Goal: Use online tool/utility: Utilize a website feature to perform a specific function

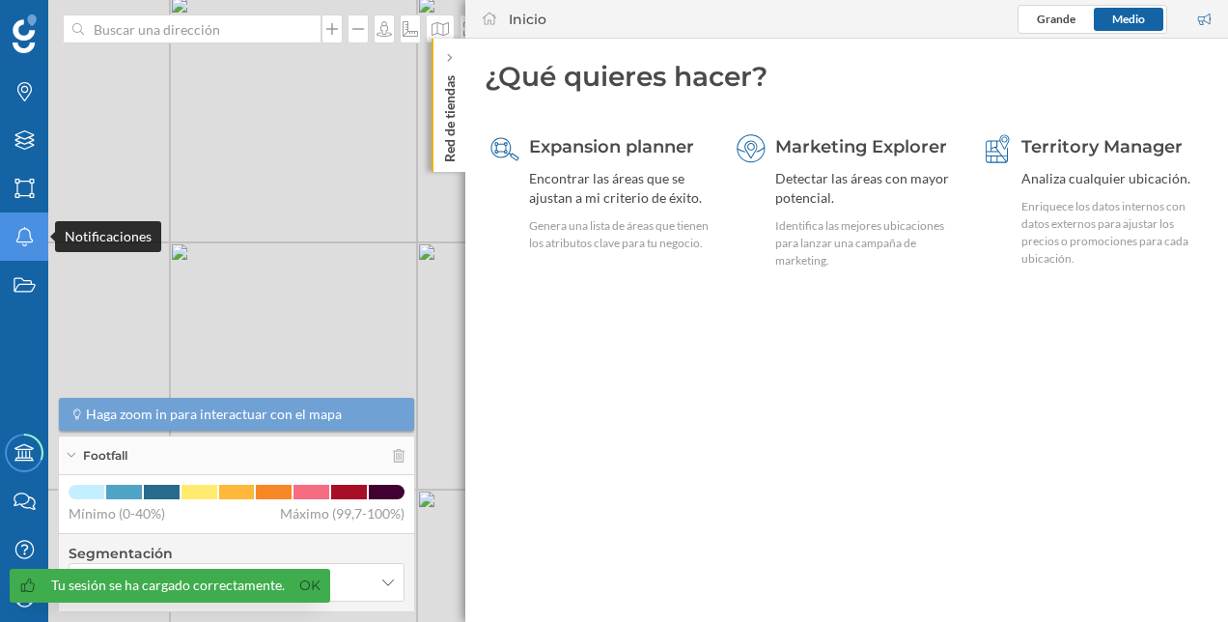
click at [18, 248] on div "Notificaciones" at bounding box center [24, 236] width 48 height 48
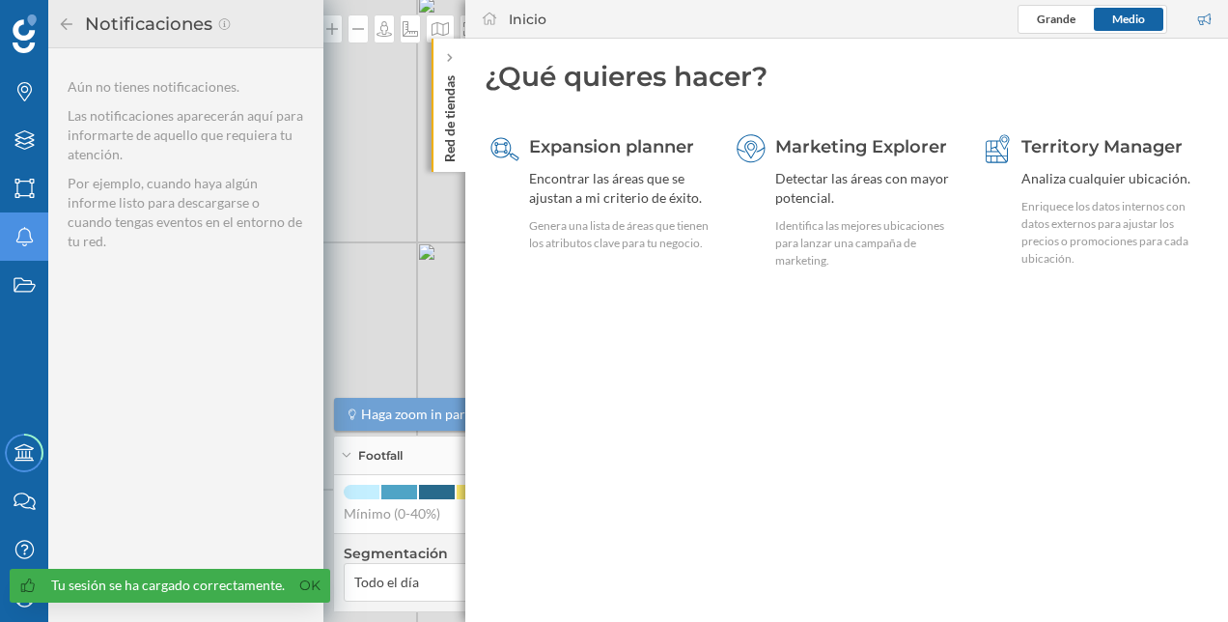
click at [68, 14] on div "Notificaciones" at bounding box center [186, 24] width 256 height 31
click at [62, 19] on icon at bounding box center [66, 24] width 17 height 14
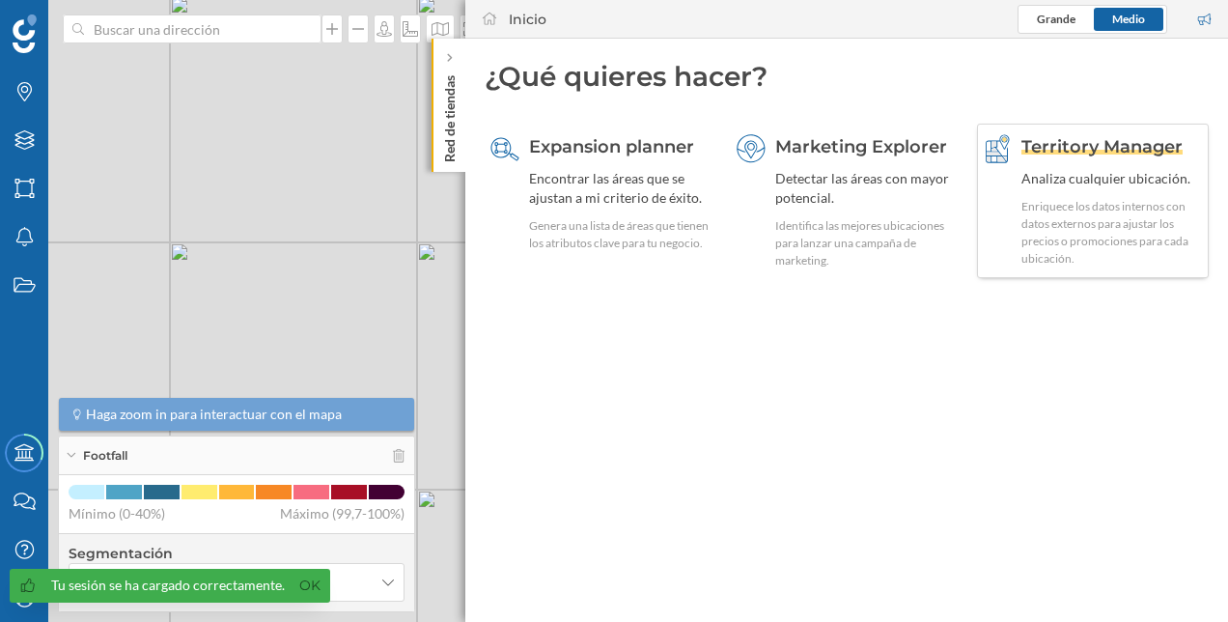
click at [1097, 187] on div "Analiza cualquier ubicación." at bounding box center [1111, 178] width 181 height 19
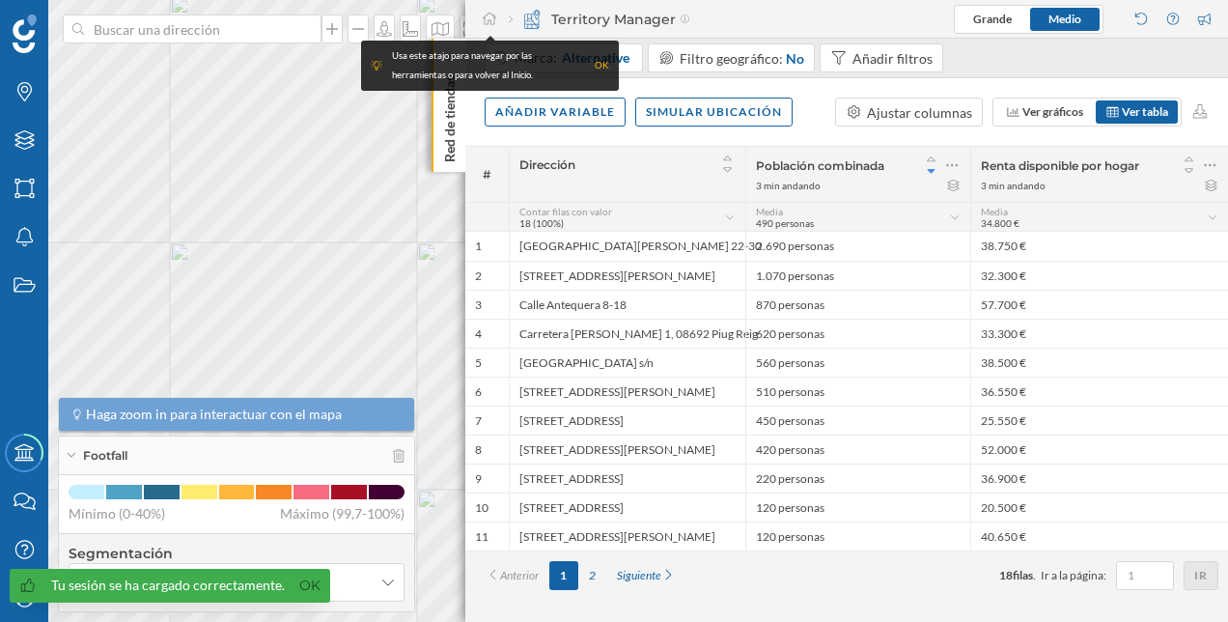
click at [595, 66] on div "OK" at bounding box center [602, 65] width 14 height 19
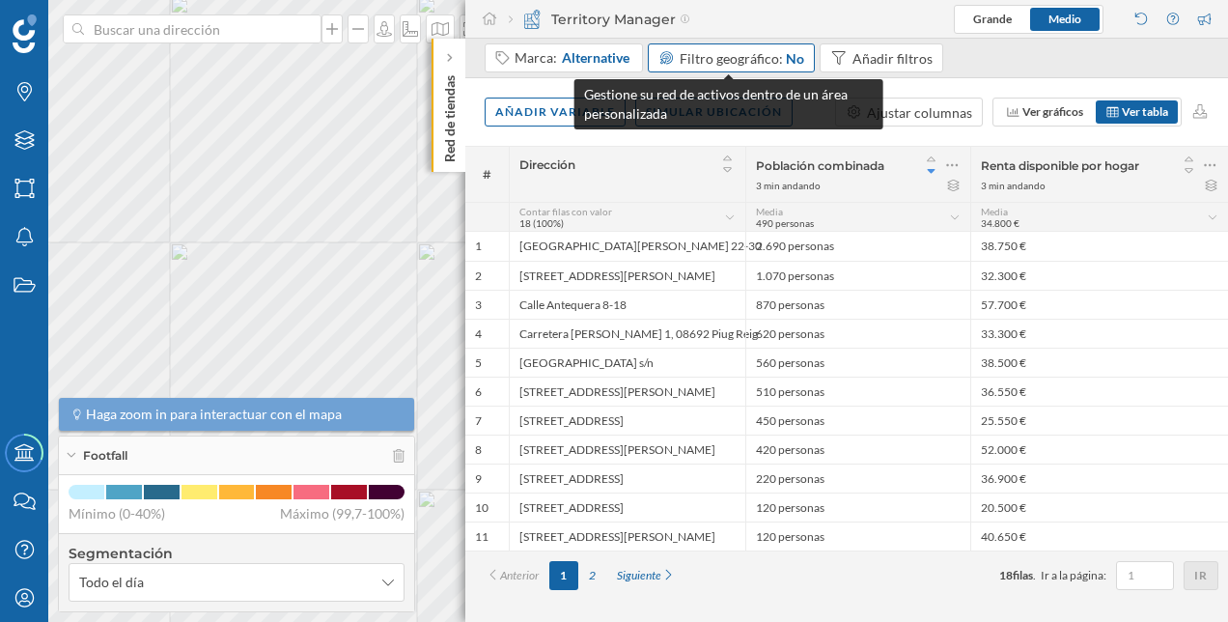
click at [786, 65] on div "No" at bounding box center [795, 58] width 18 height 20
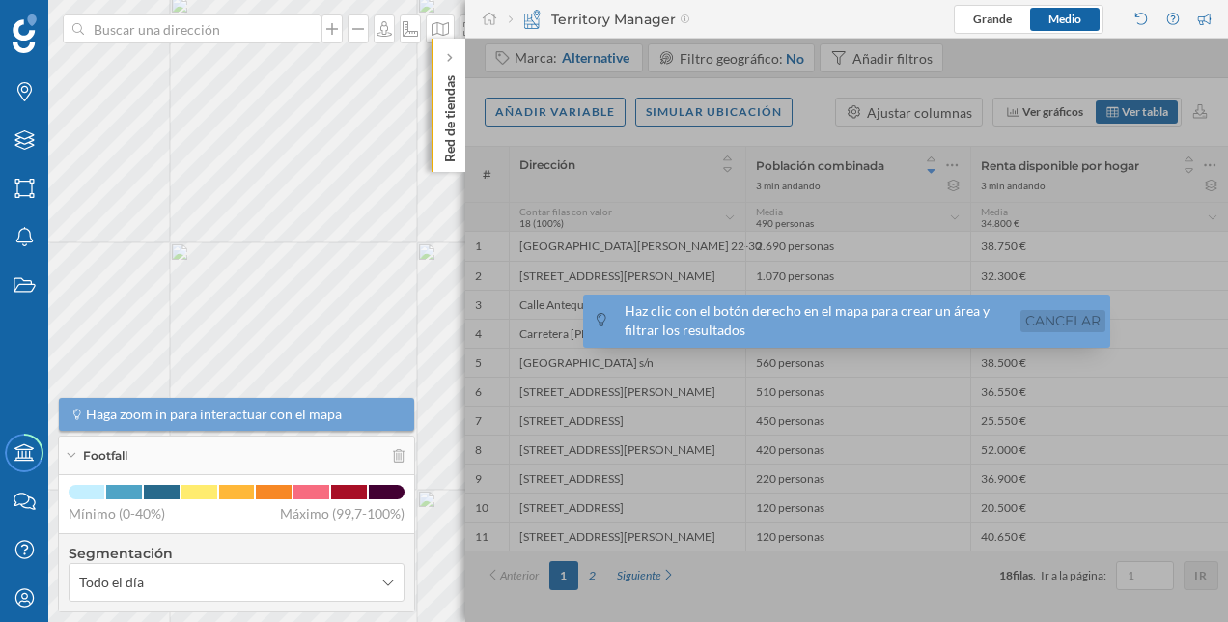
click at [1070, 324] on link "Cancelar" at bounding box center [1062, 321] width 85 height 22
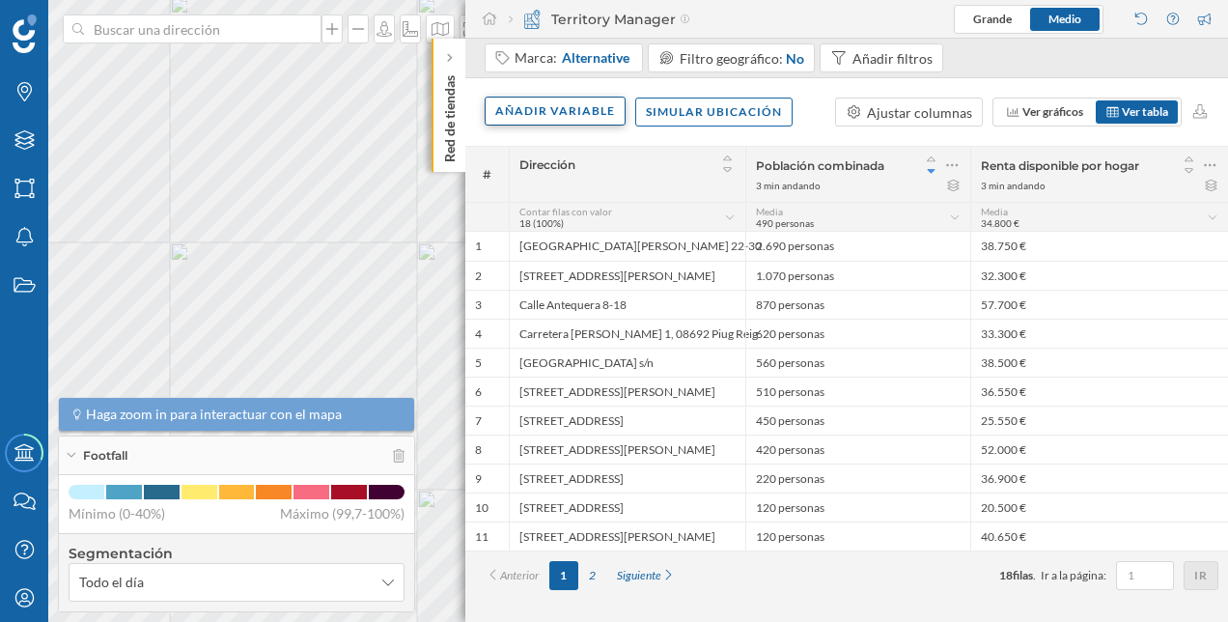
click at [602, 110] on div "Añadir variable" at bounding box center [555, 111] width 141 height 29
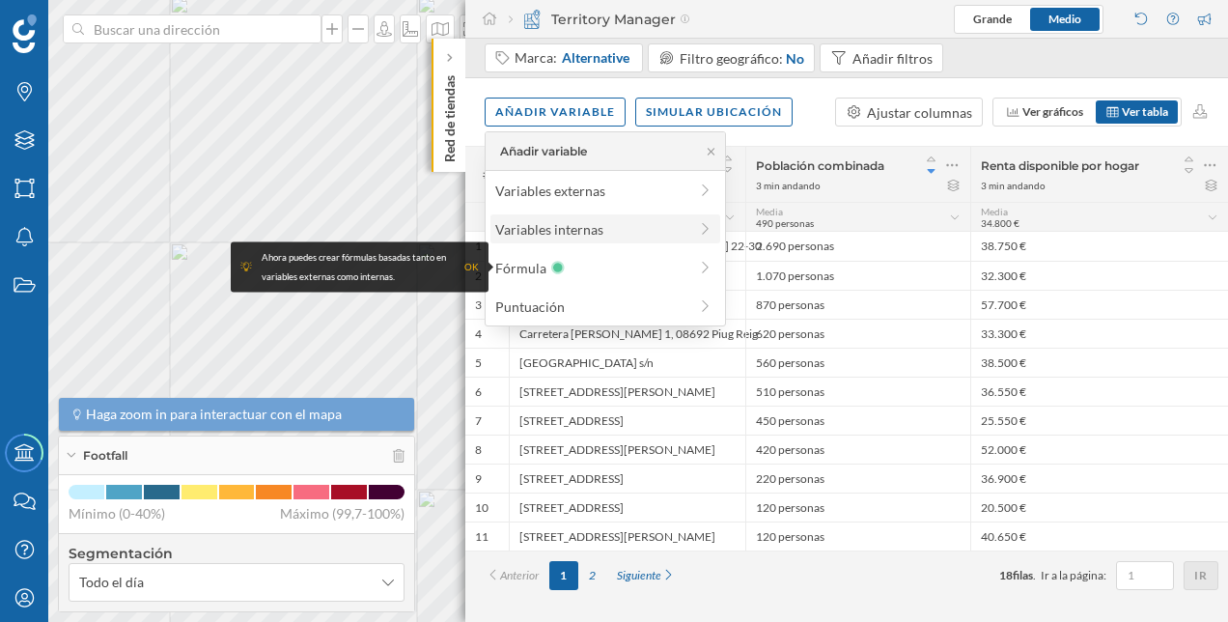
click at [656, 230] on div "Variables internas" at bounding box center [591, 229] width 192 height 20
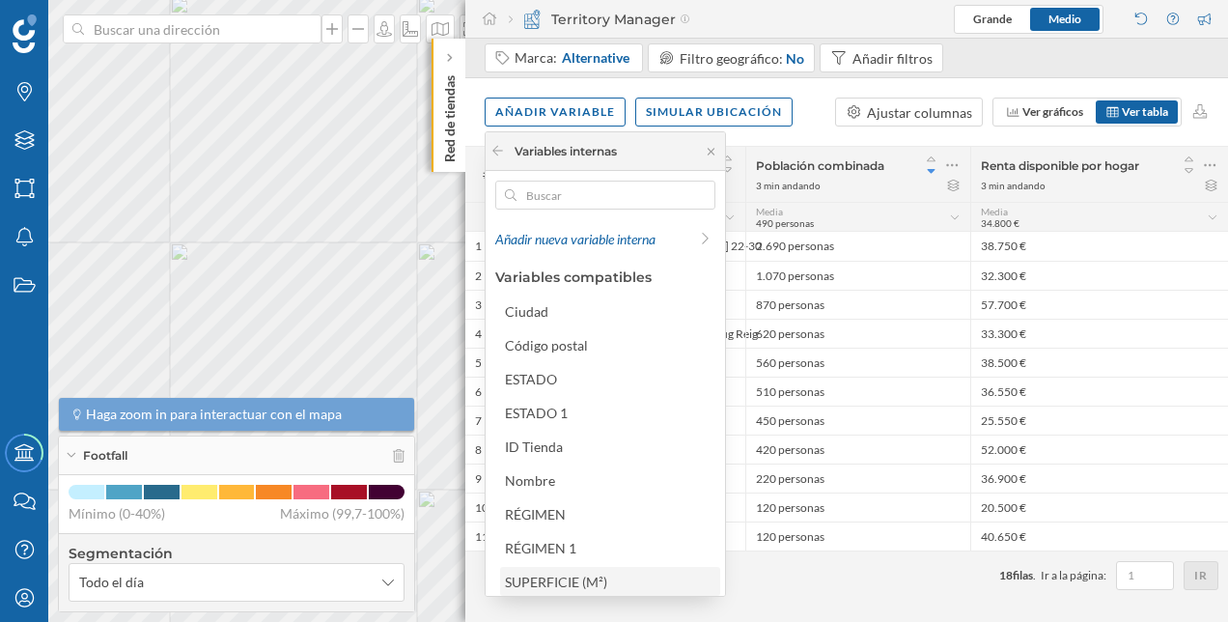
scroll to position [87, 0]
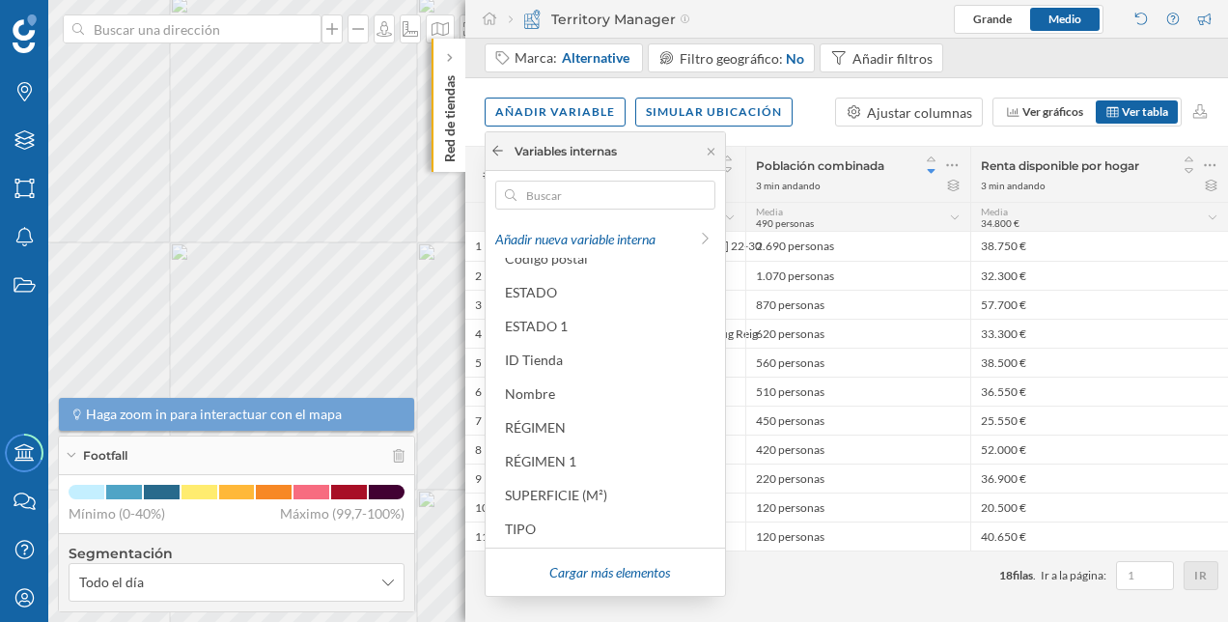
click at [502, 152] on icon at bounding box center [497, 151] width 14 height 12
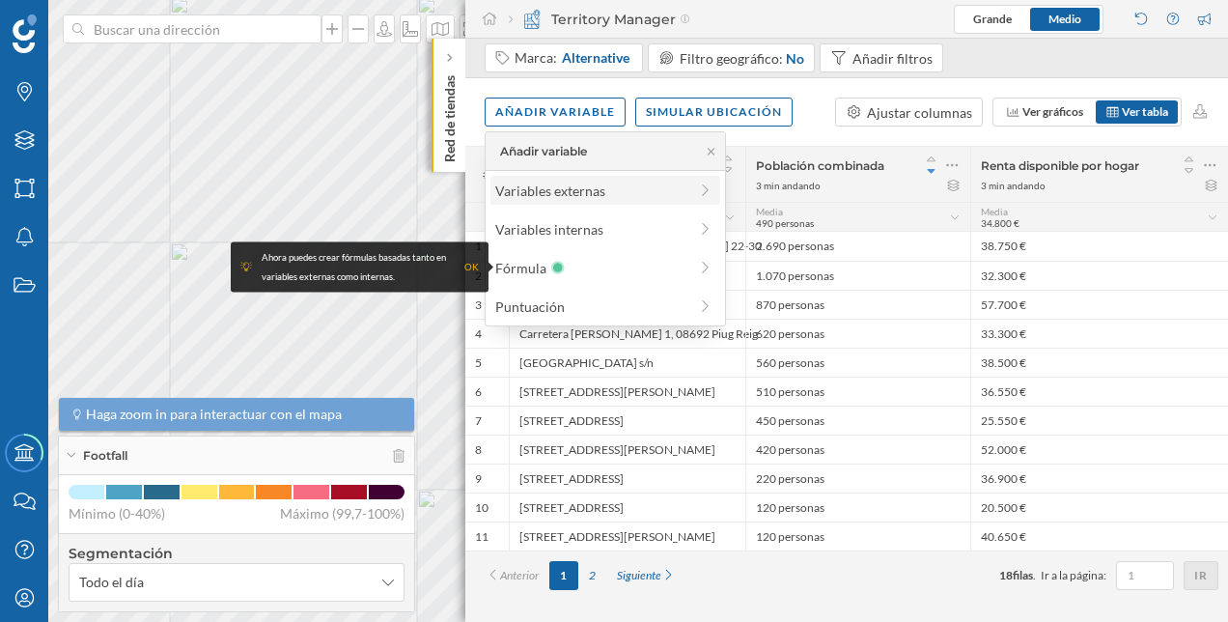
click at [542, 185] on div "Variables externas" at bounding box center [591, 191] width 192 height 20
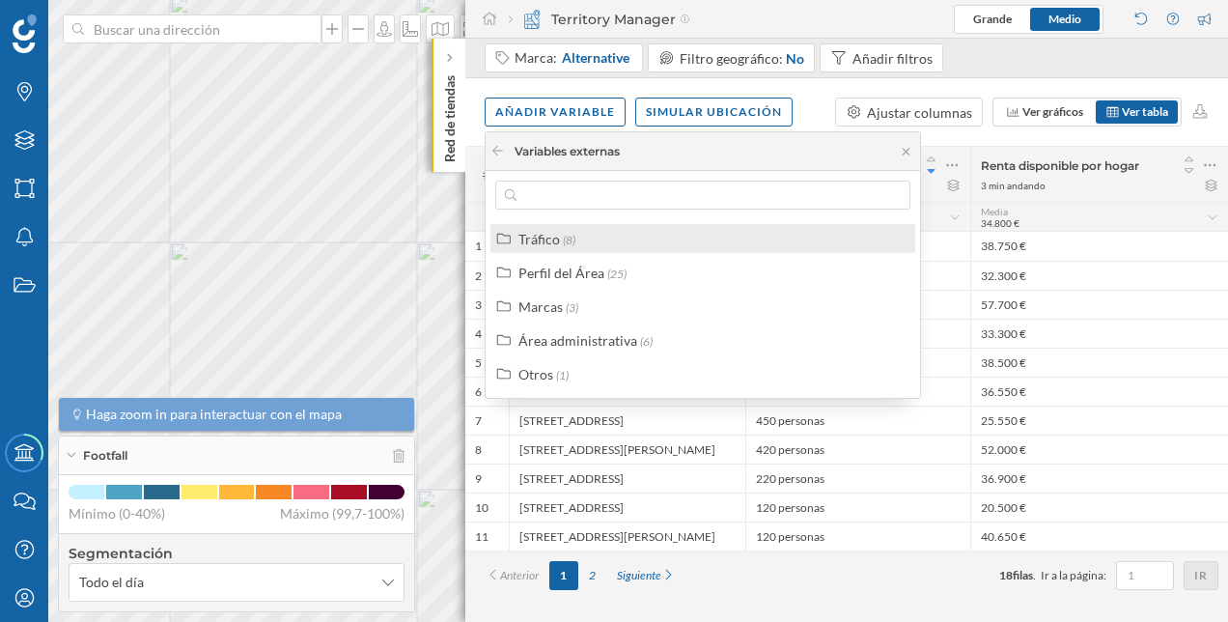
click at [585, 234] on div "Tráfico (8)" at bounding box center [710, 239] width 385 height 20
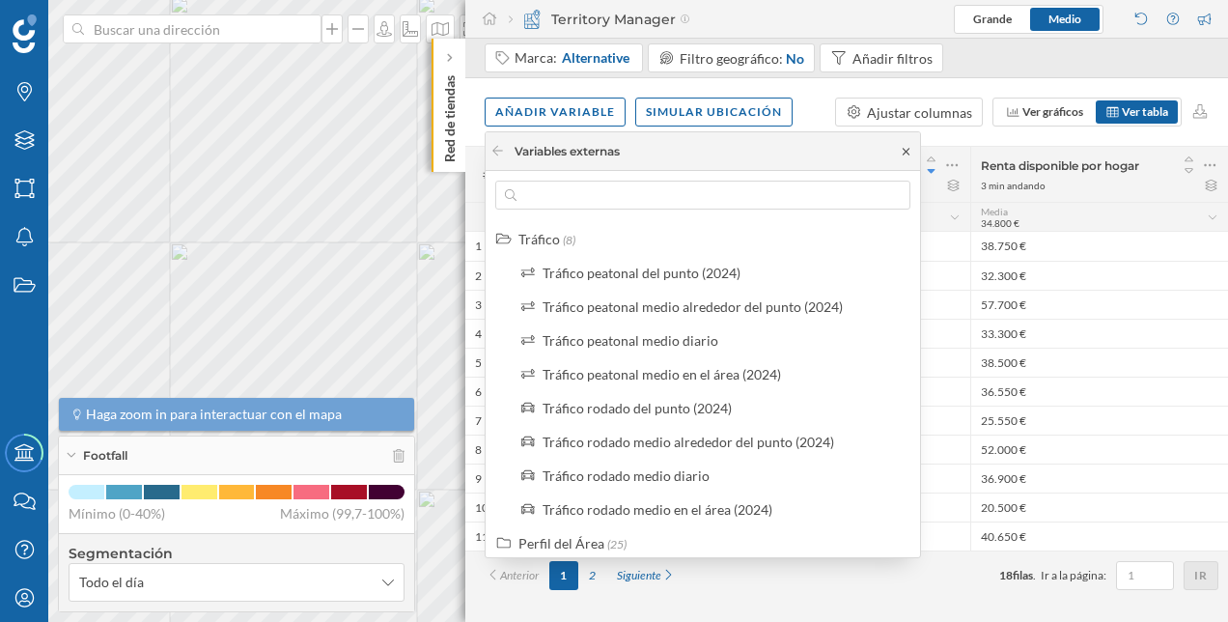
click at [912, 146] on icon at bounding box center [906, 152] width 14 height 12
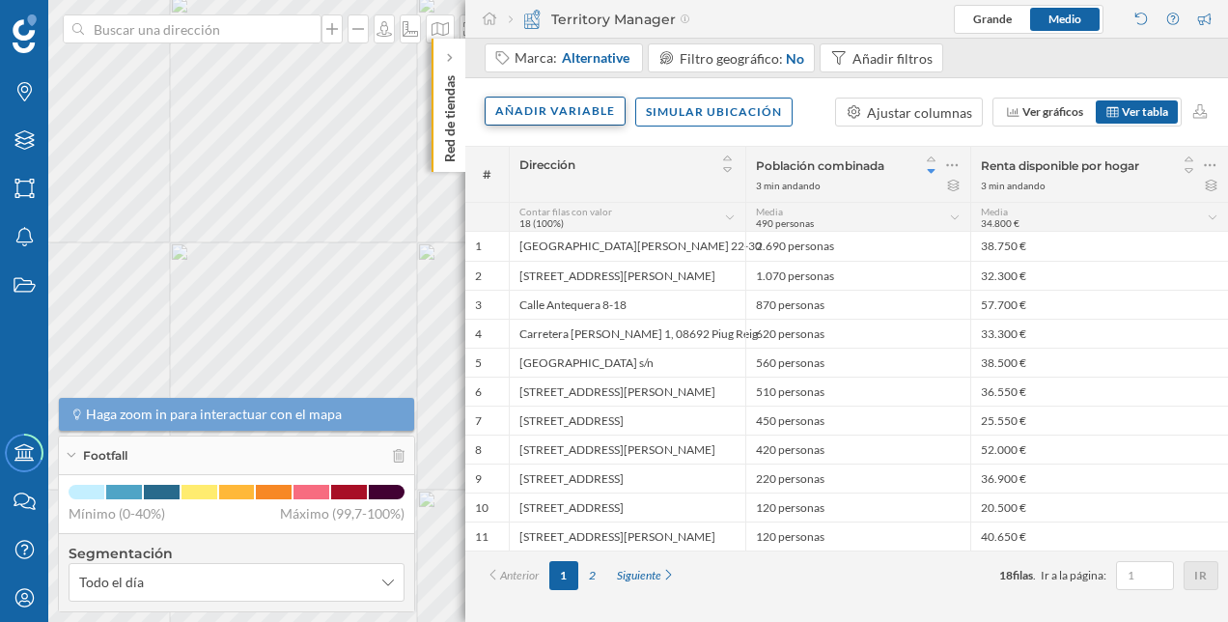
click at [584, 113] on div "Añadir variable" at bounding box center [555, 111] width 141 height 29
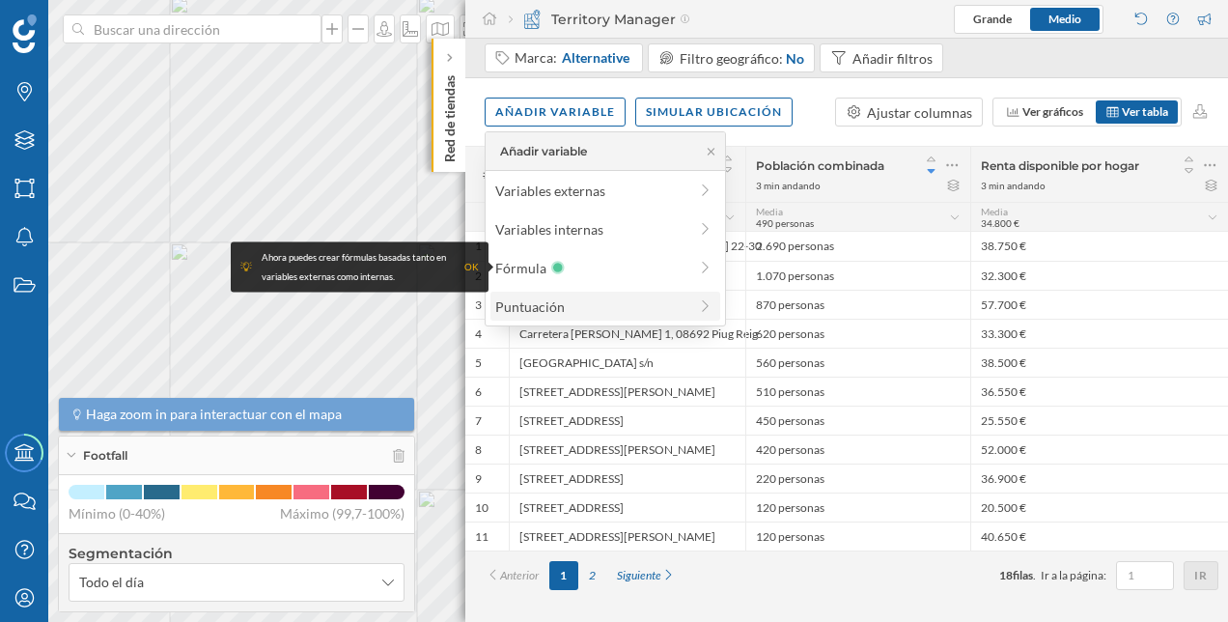
click at [576, 301] on div "Puntuación" at bounding box center [591, 306] width 192 height 20
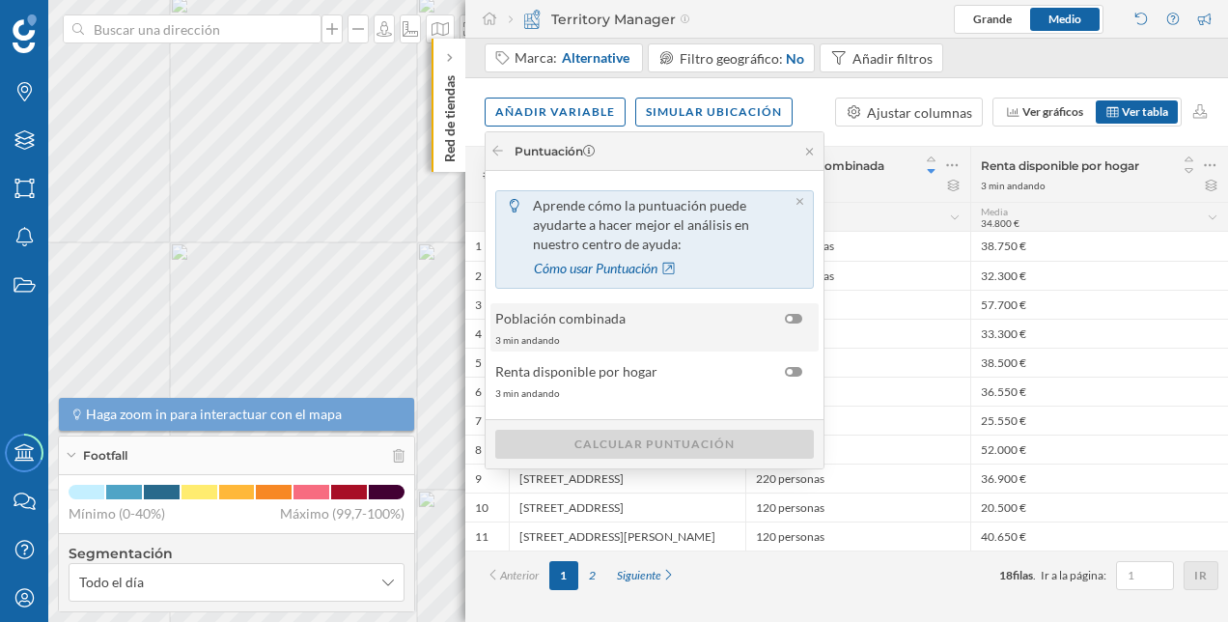
click at [772, 308] on span "Población combinada" at bounding box center [635, 318] width 280 height 20
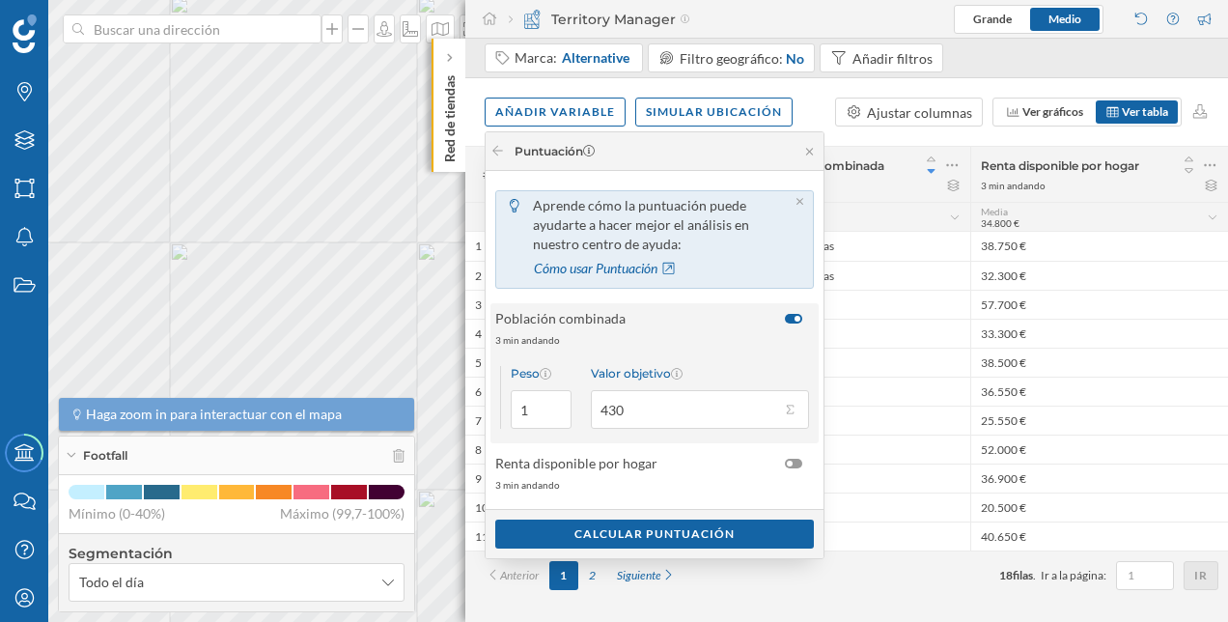
click at [776, 308] on div "Población combinada" at bounding box center [653, 318] width 317 height 20
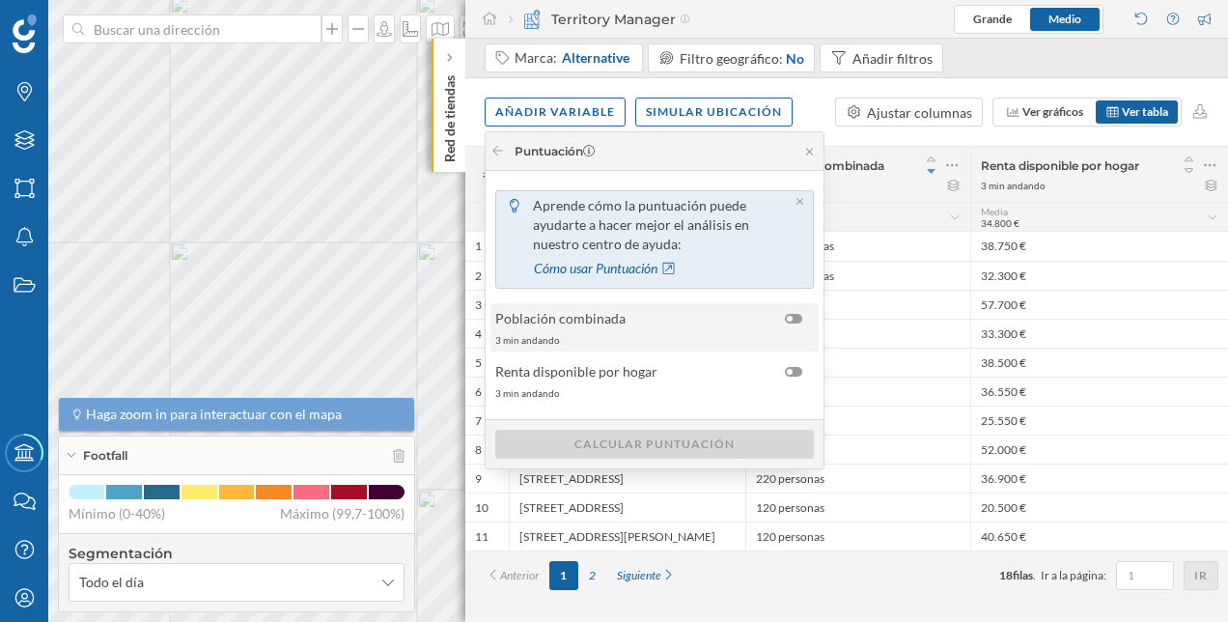
click at [693, 308] on span "Población combinada" at bounding box center [635, 318] width 280 height 20
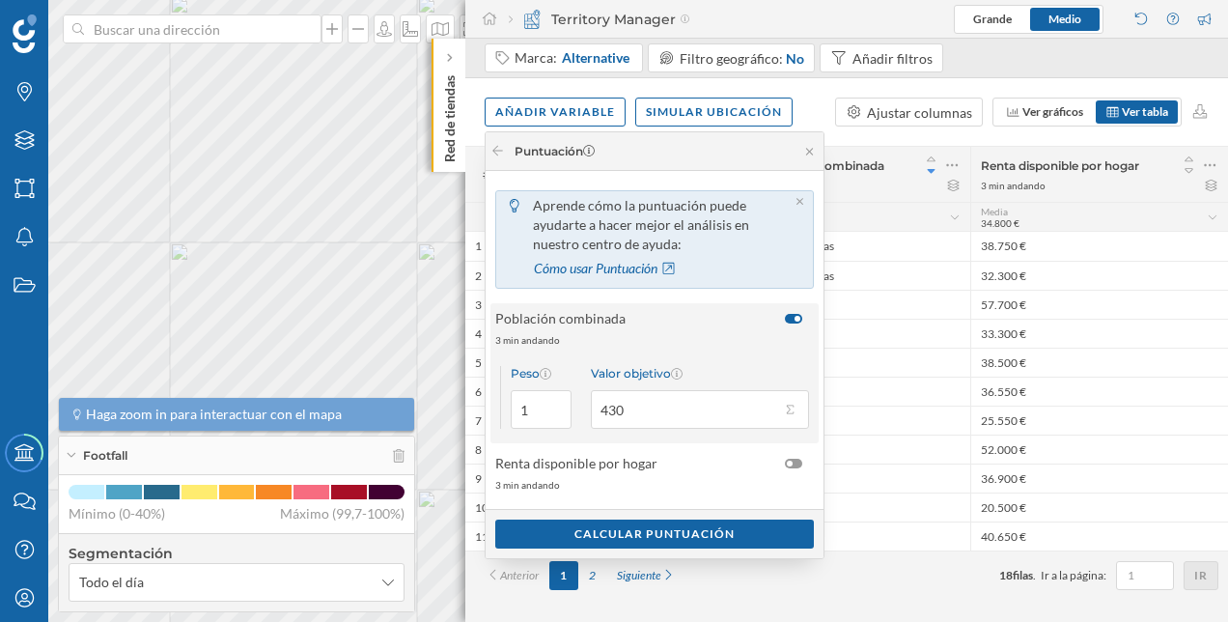
click at [697, 308] on span "Población combinada" at bounding box center [635, 318] width 280 height 20
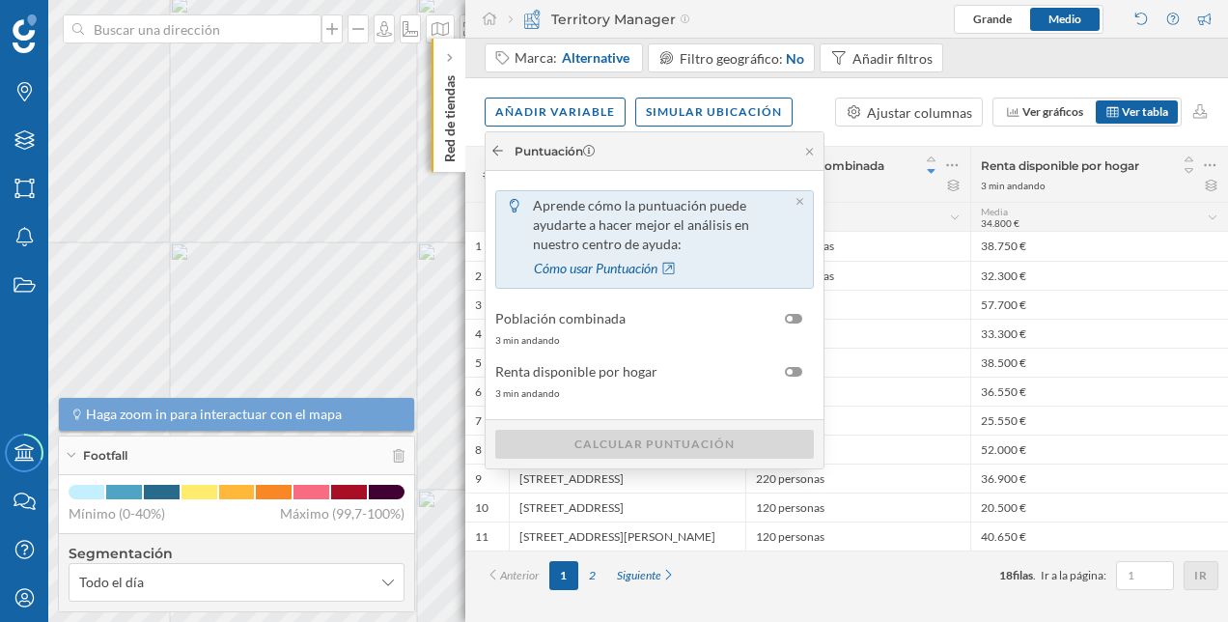
click at [498, 152] on icon at bounding box center [497, 151] width 14 height 12
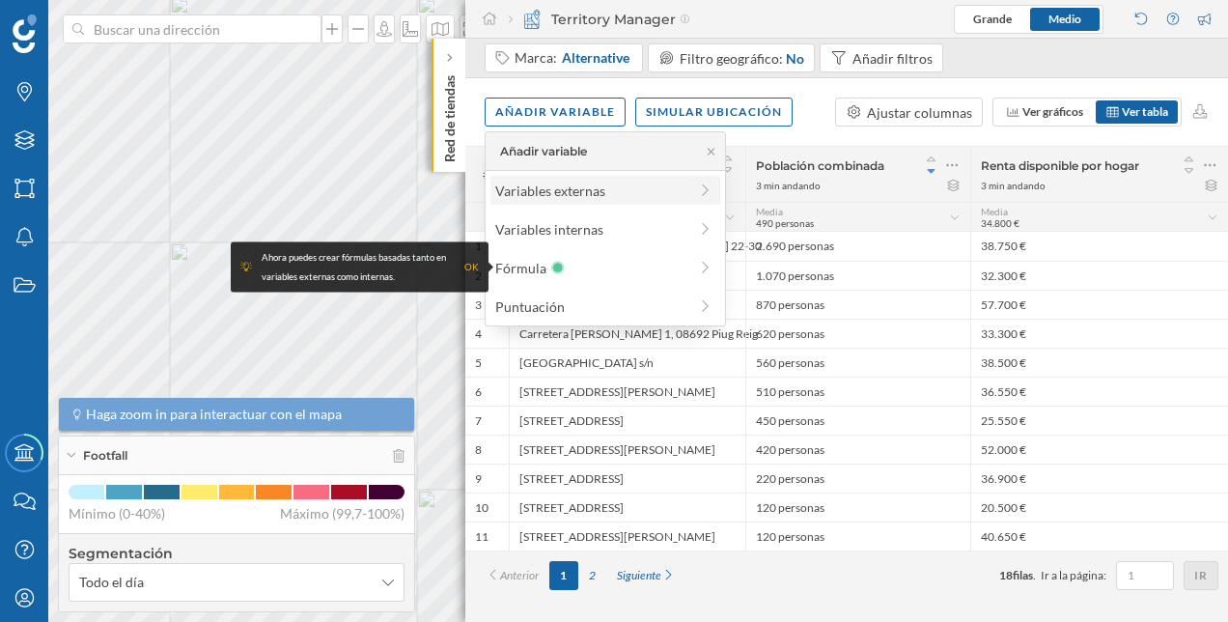
click at [637, 190] on div "Variables externas" at bounding box center [591, 191] width 192 height 20
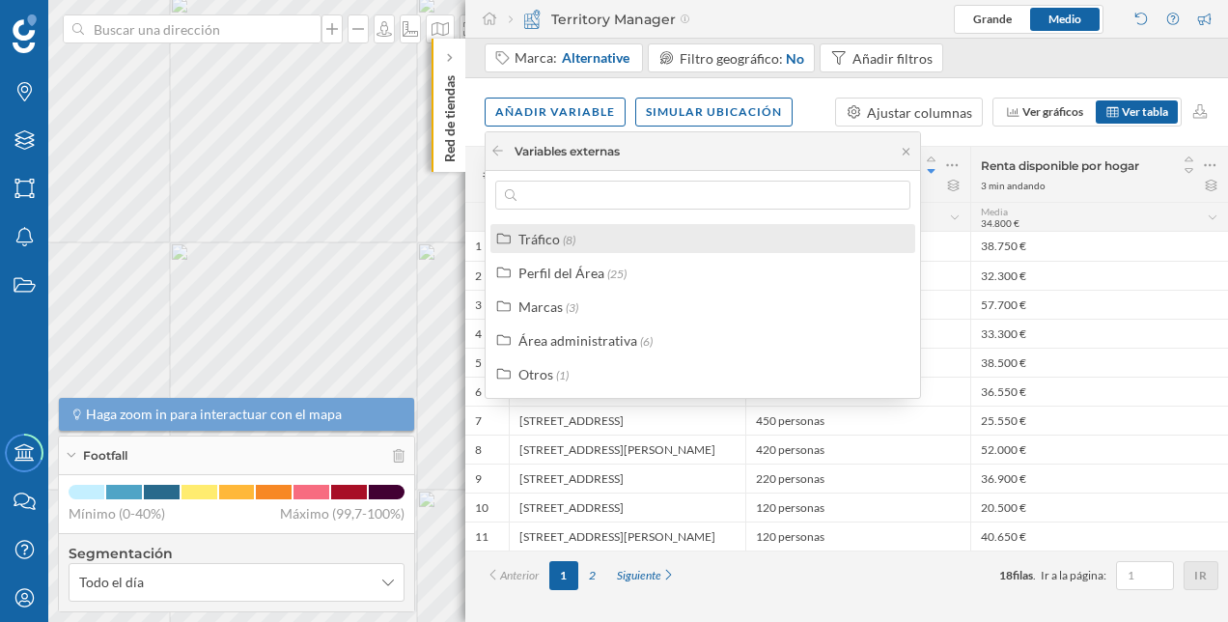
click at [627, 243] on div "Tráfico (8)" at bounding box center [710, 239] width 385 height 20
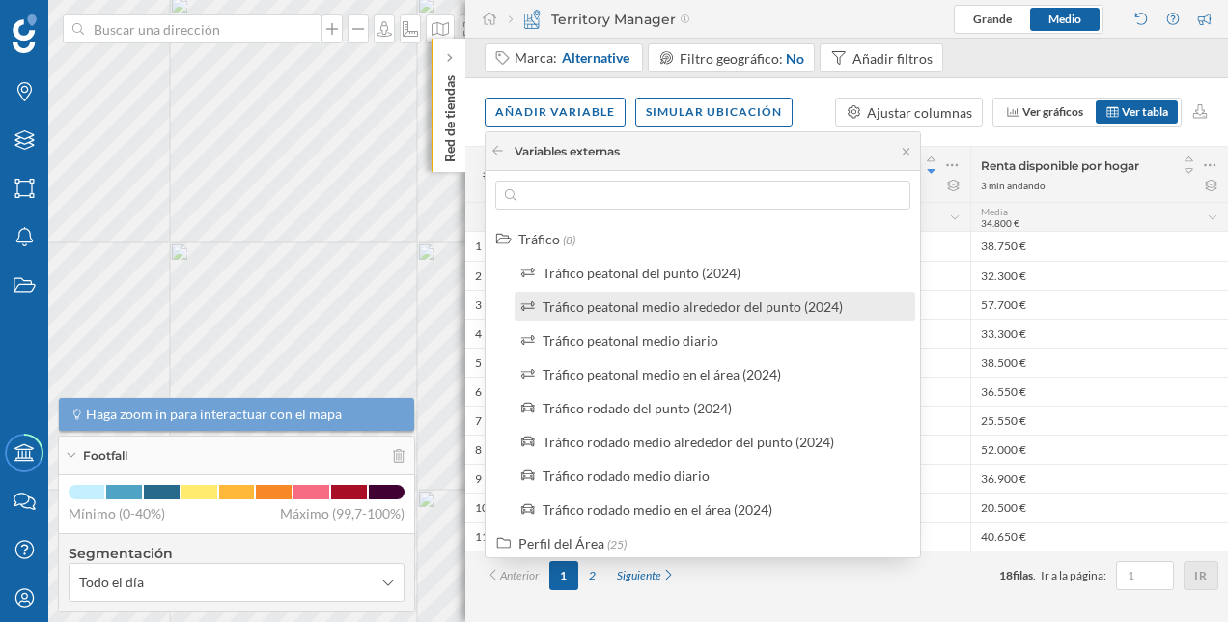
click at [615, 293] on div "Tráfico peatonal medio alrededor del punto (2024)" at bounding box center [714, 306] width 401 height 29
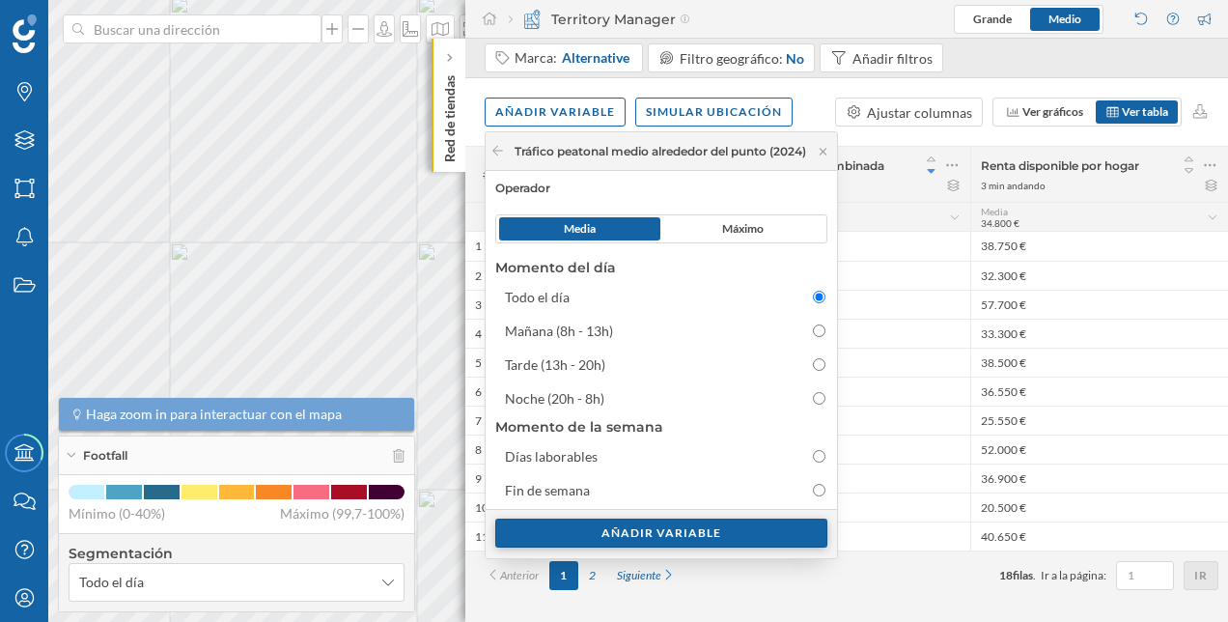
click at [641, 531] on div "Añadir variable" at bounding box center [661, 532] width 332 height 29
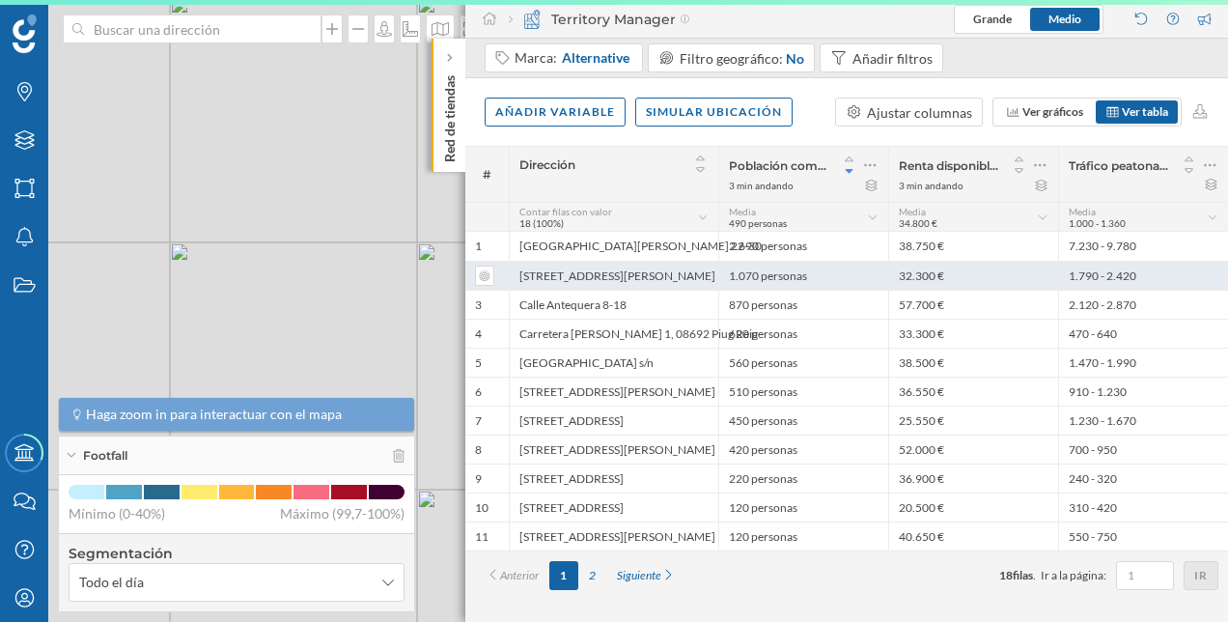
scroll to position [0, 0]
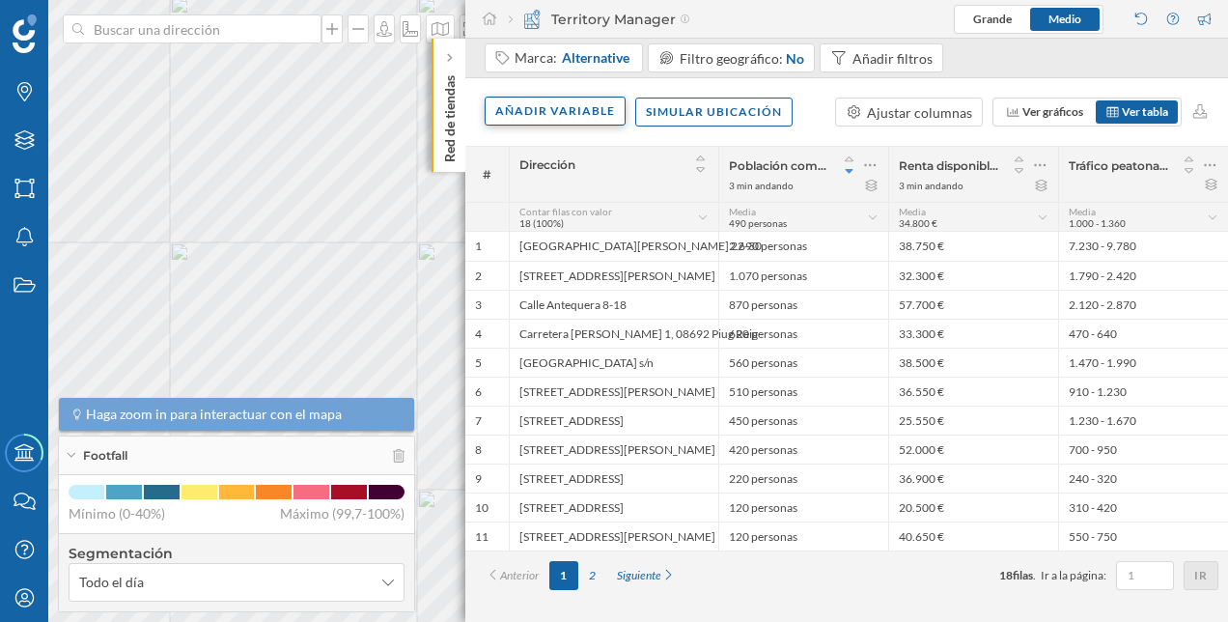
click at [557, 116] on div "Añadir variable" at bounding box center [555, 111] width 141 height 29
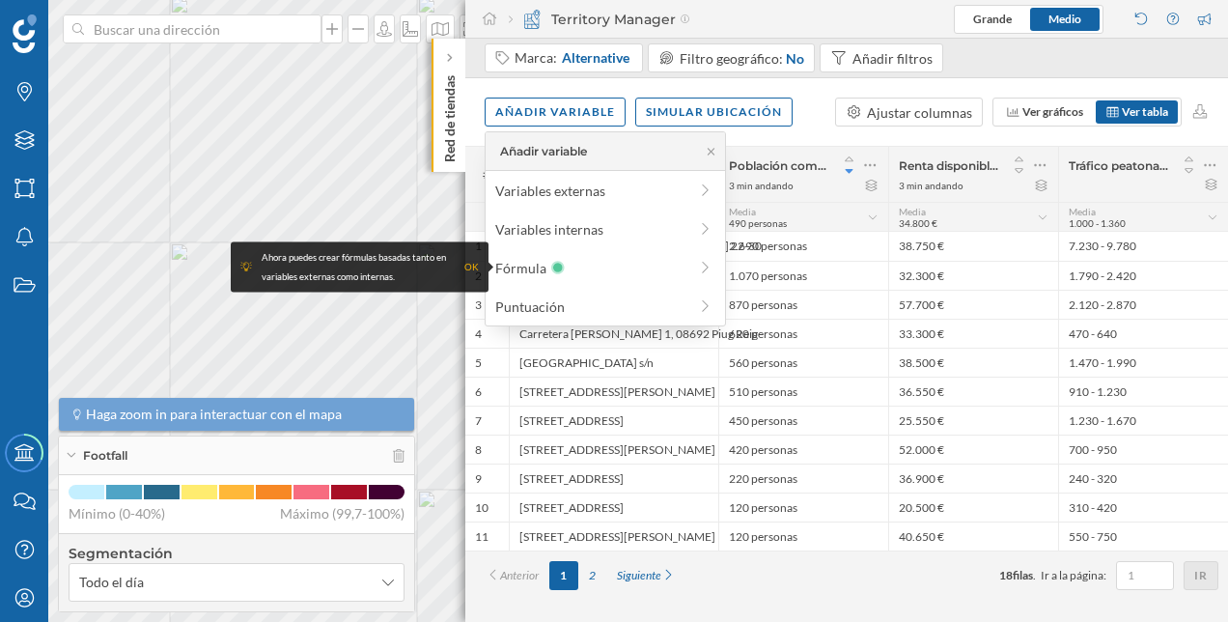
click at [598, 286] on div "Añadir variable Variables externas Variables internas Fórmula Puntuación" at bounding box center [605, 228] width 241 height 195
click at [600, 294] on div "Puntuación" at bounding box center [605, 306] width 230 height 29
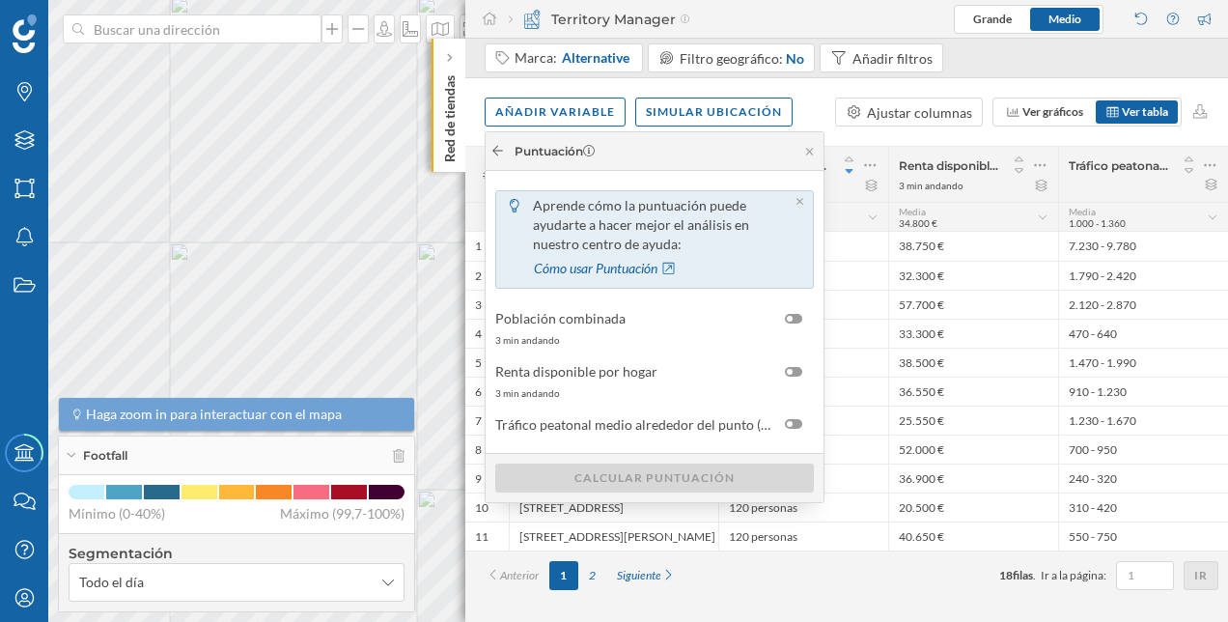
click at [498, 154] on icon at bounding box center [497, 151] width 14 height 12
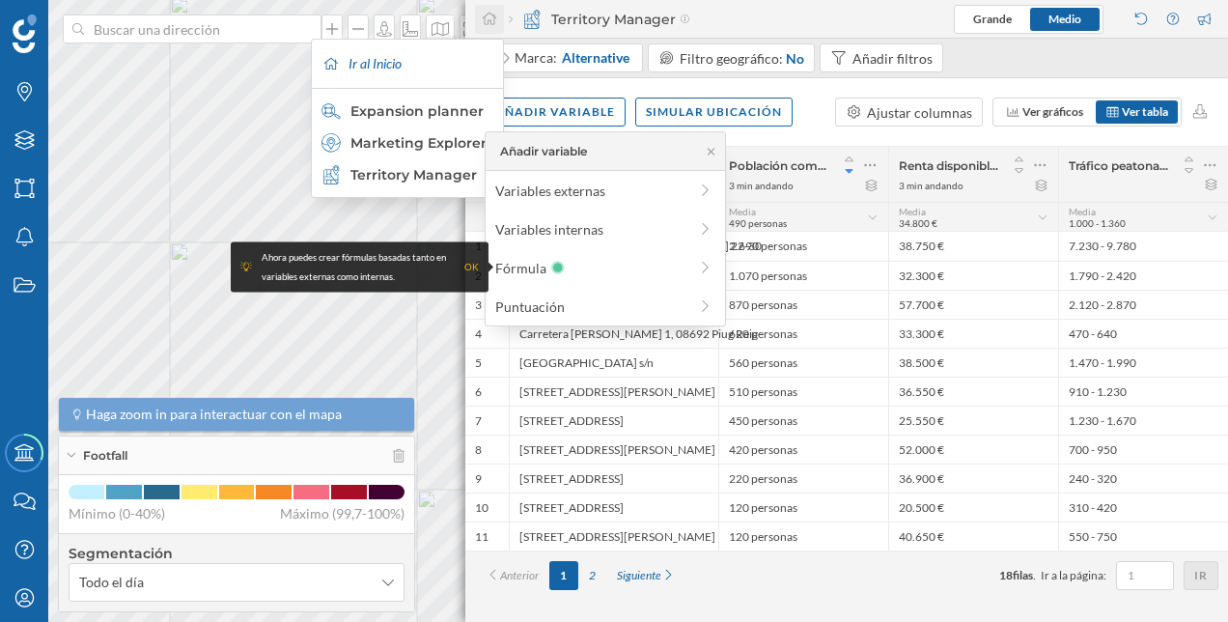
click at [496, 27] on div at bounding box center [489, 19] width 29 height 29
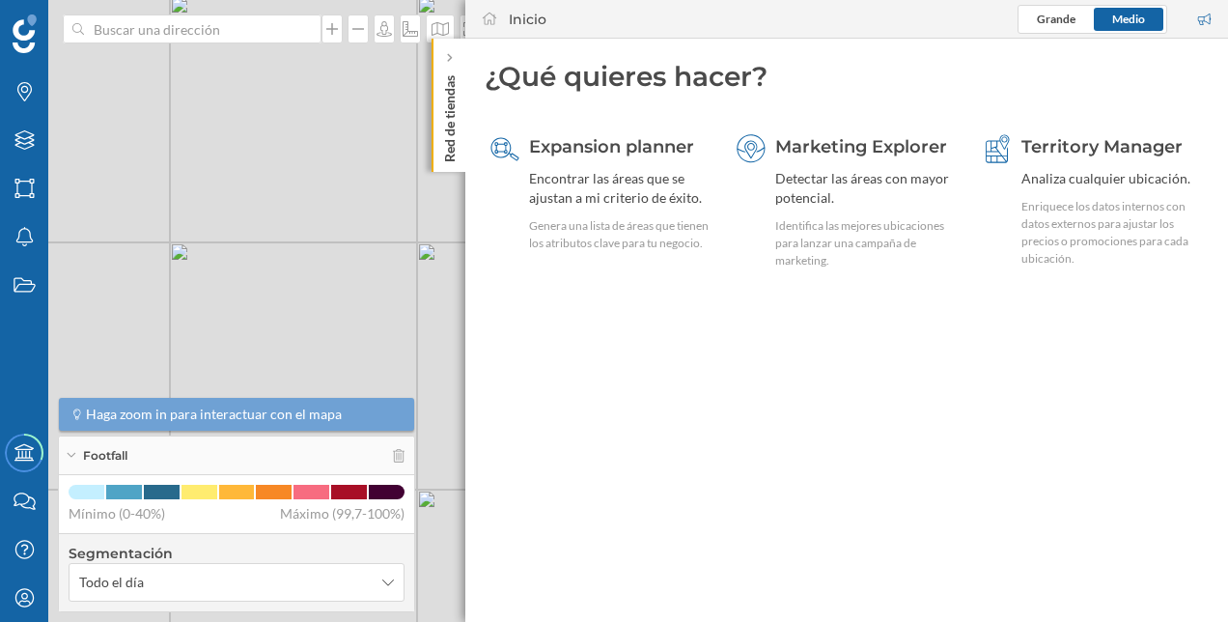
click at [1113, 348] on geo-home-tab "¿Qué quieres hacer? Expansion planner Encontrar las áreas que se ajustan a mi c…" at bounding box center [846, 330] width 763 height 583
click at [1070, 188] on div "Territory Manager Analiza cualquier ubicación. Enriquece los datos internos con…" at bounding box center [1111, 200] width 181 height 133
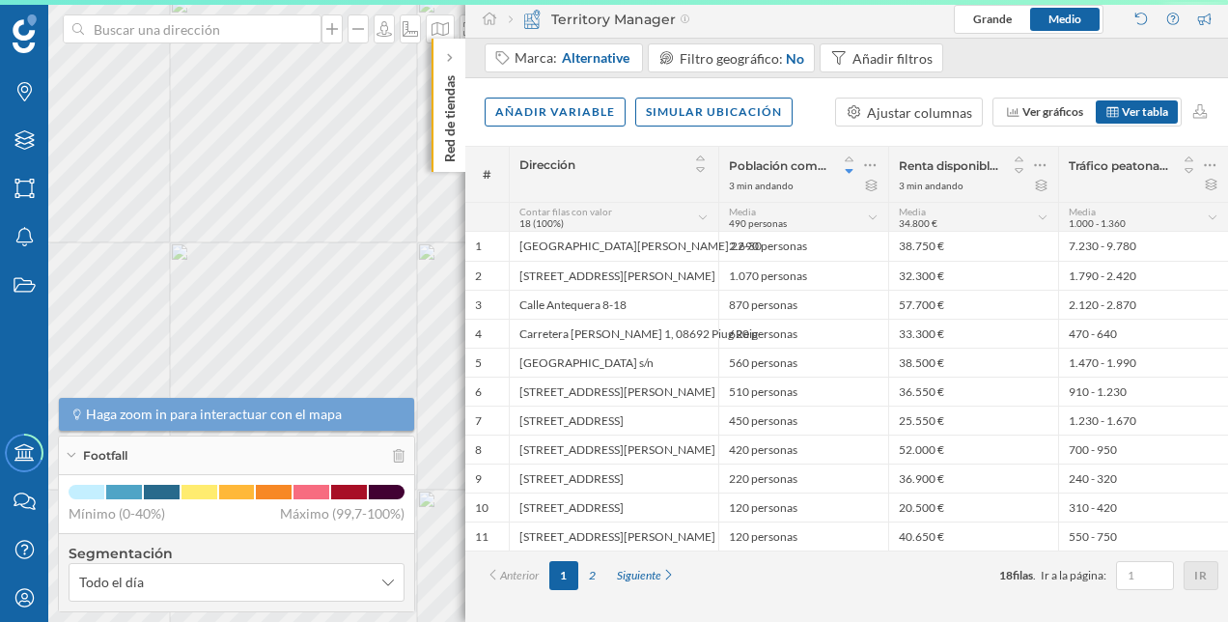
drag, startPoint x: 1070, startPoint y: 188, endPoint x: 984, endPoint y: 60, distance: 155.0
click at [984, 60] on div "Marca: Alternative Filtro geográfico: No Añadir filtros" at bounding box center [846, 59] width 763 height 40
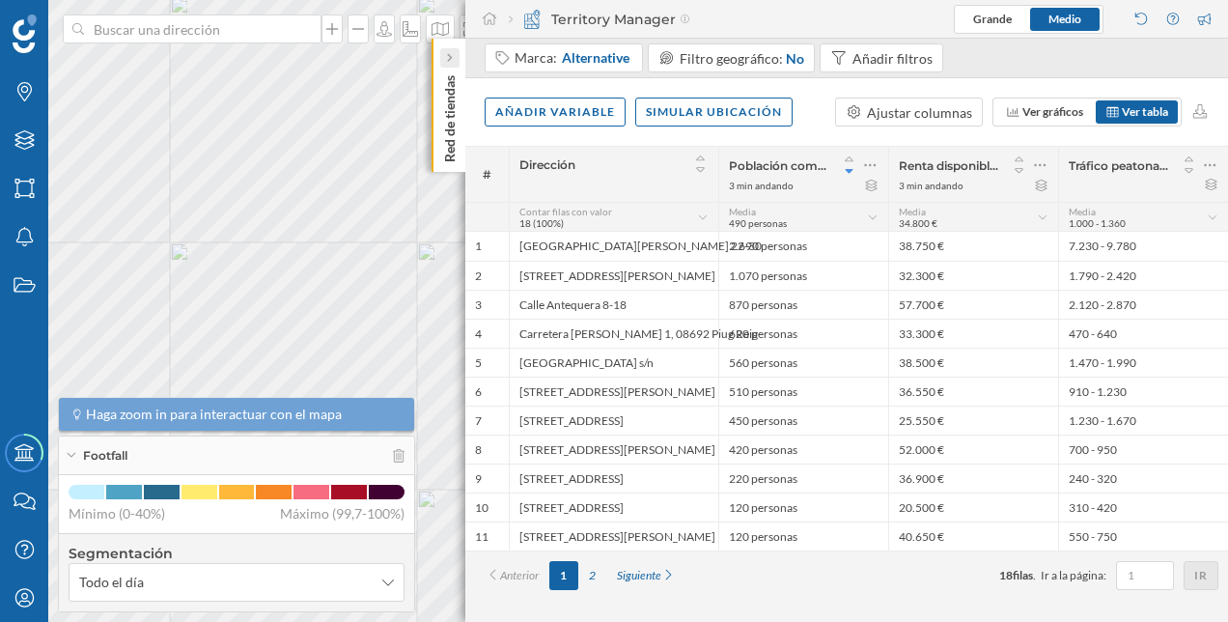
click at [449, 56] on icon at bounding box center [449, 58] width 5 height 9
